Goal: Use online tool/utility: Utilize a website feature to perform a specific function

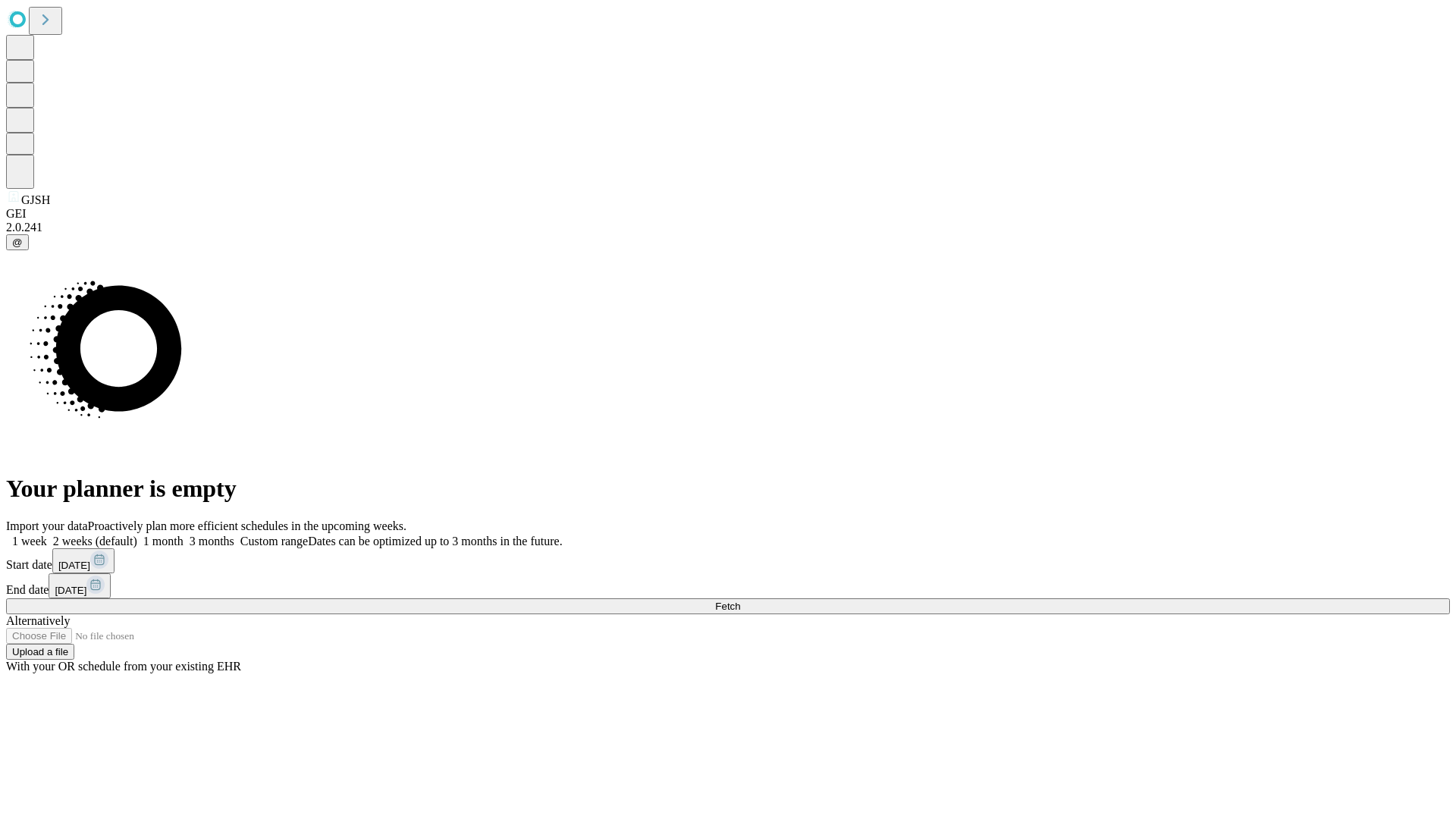
click at [740, 601] on span "Fetch" at bounding box center [727, 607] width 25 height 11
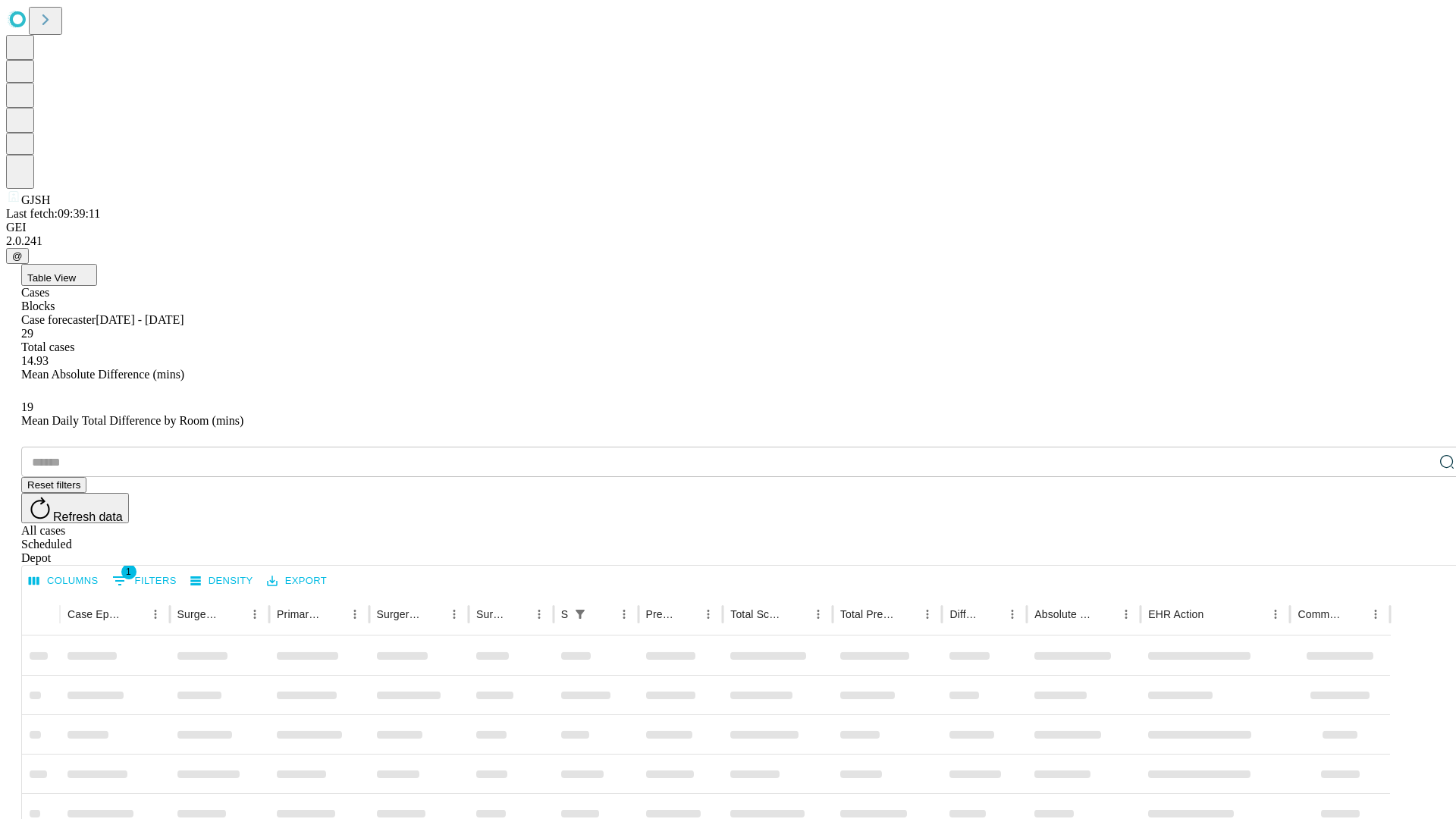
click at [1416, 552] on div "Depot" at bounding box center [743, 559] width 1444 height 13
